Goal: Information Seeking & Learning: Understand process/instructions

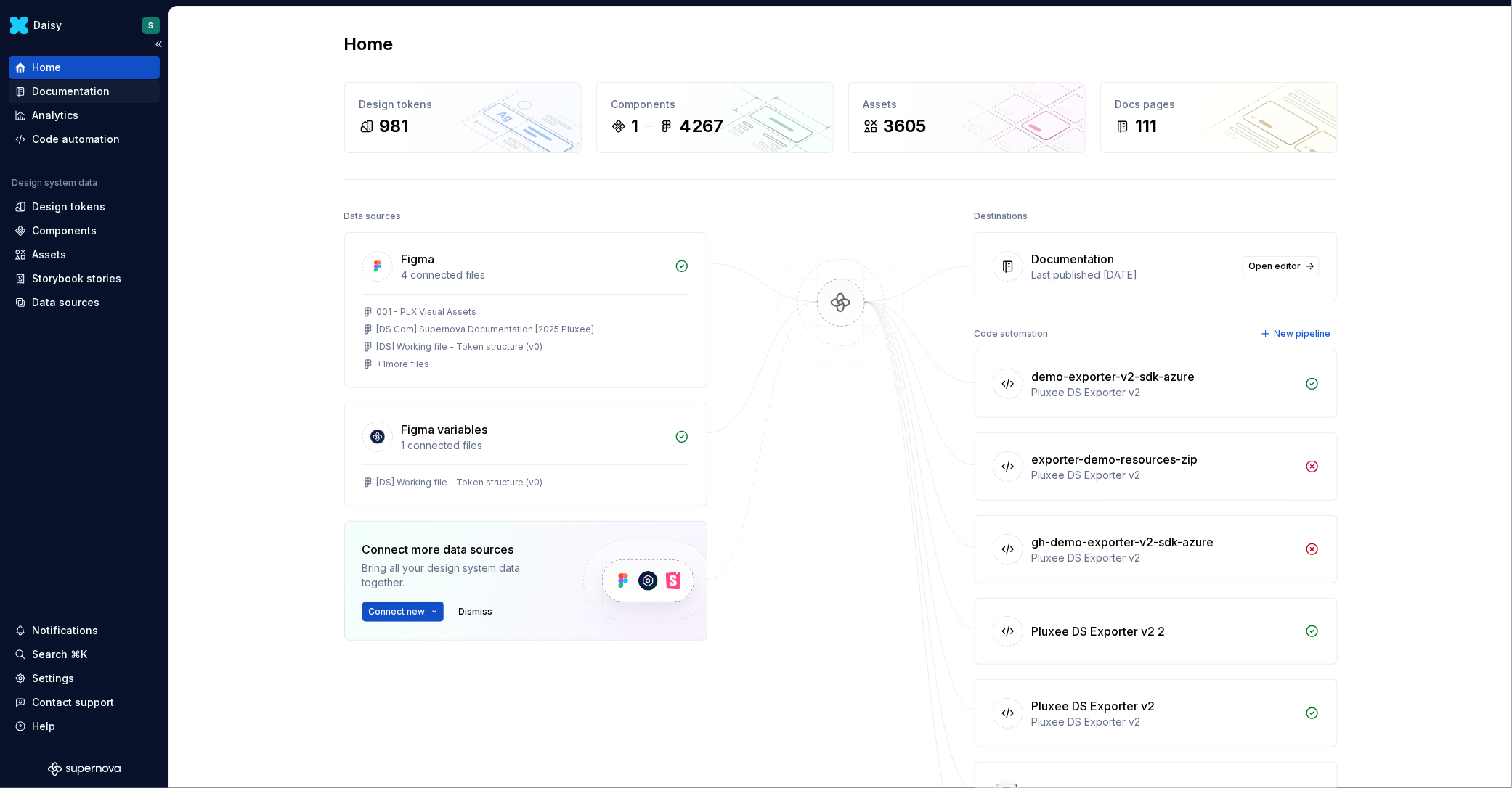
click at [86, 94] on div "Documentation" at bounding box center [71, 91] width 78 height 15
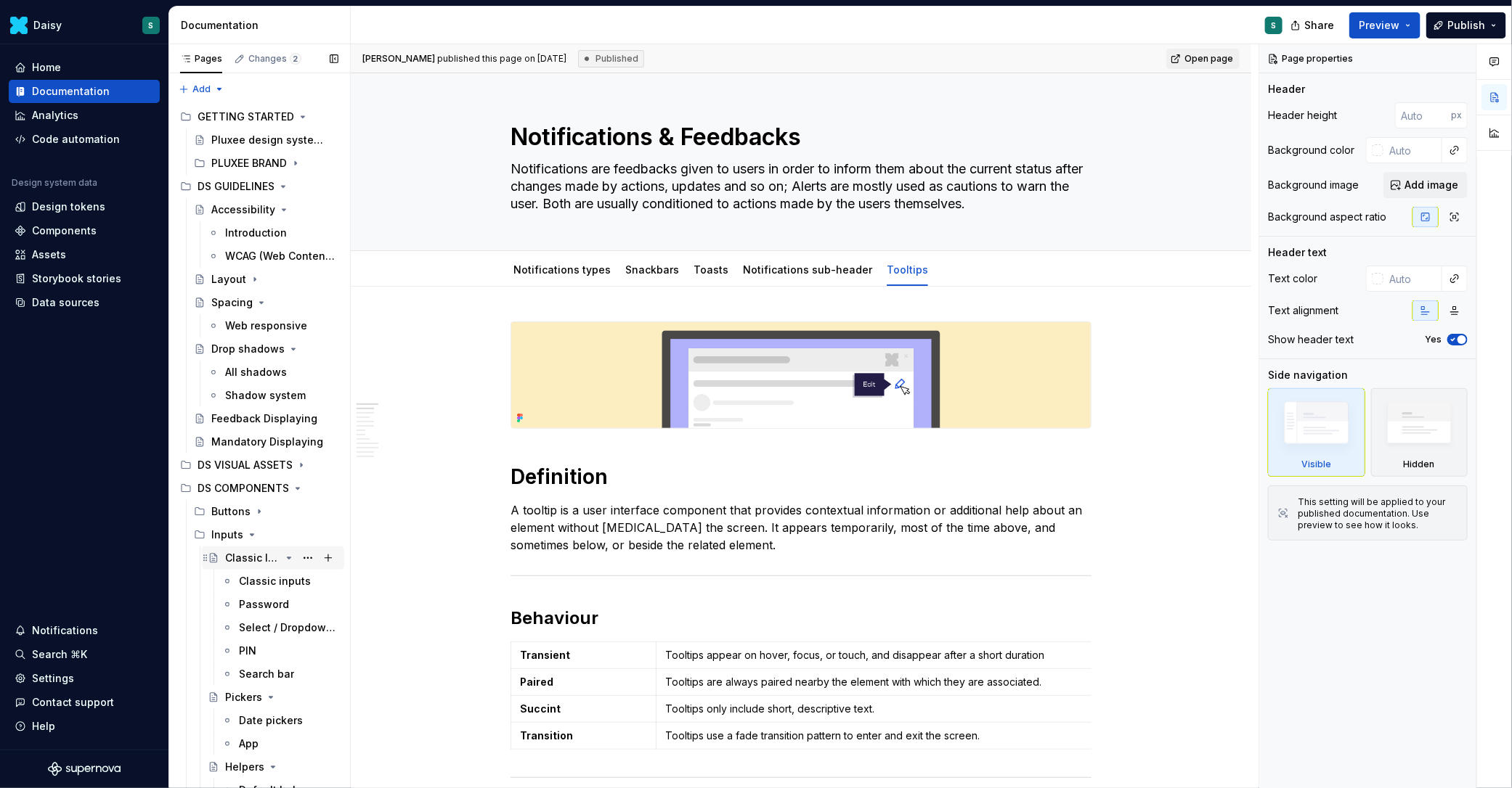
click at [225, 562] on div "Classic Inputs" at bounding box center [253, 558] width 56 height 15
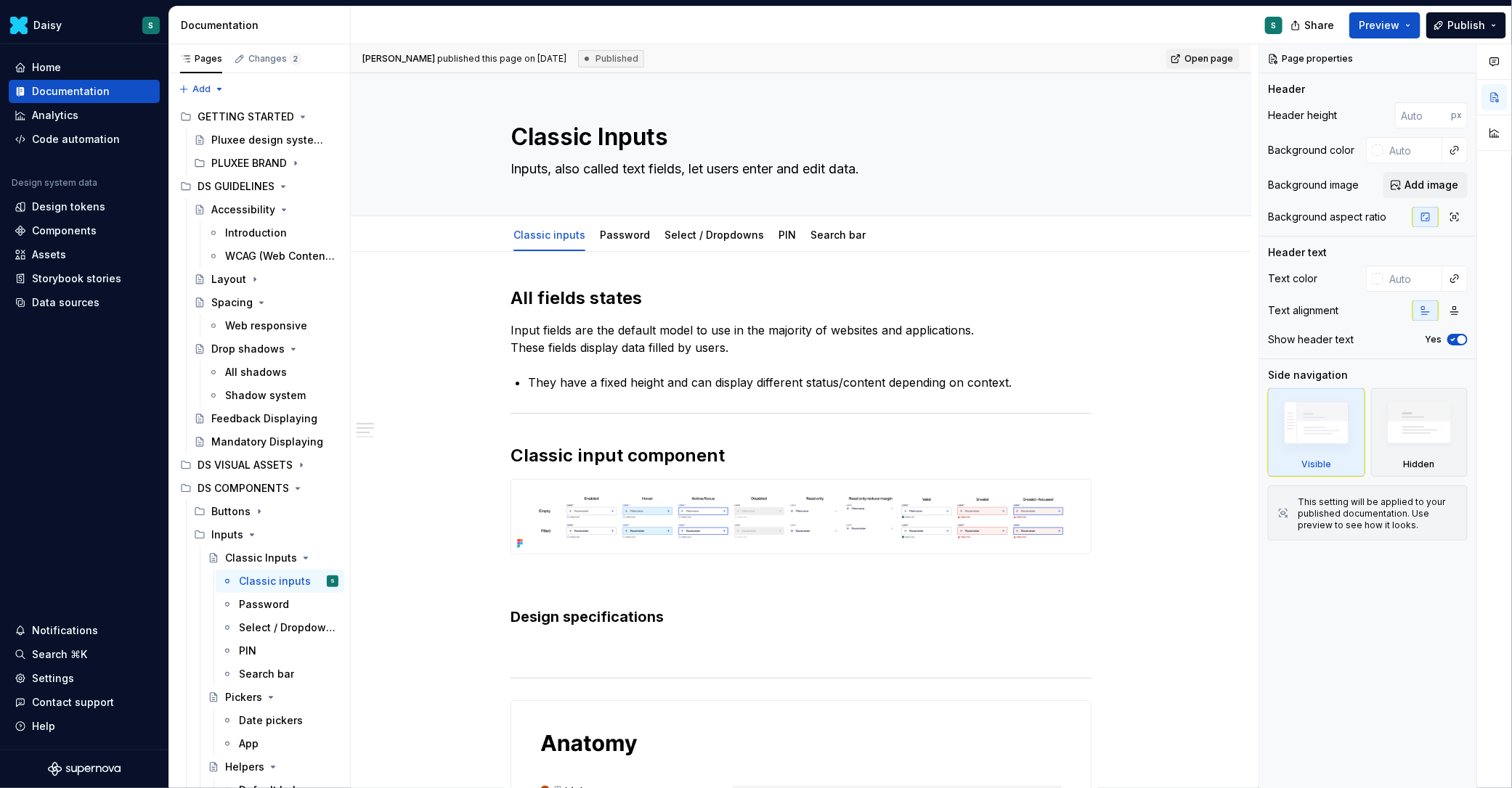
type textarea "*"
